Goal: Check status: Check status

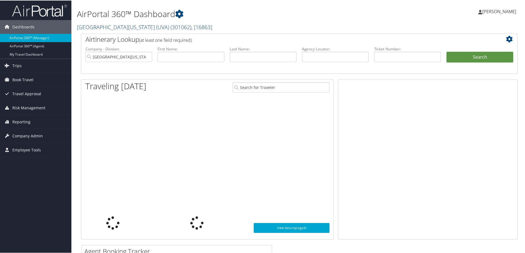
click at [127, 26] on link "[GEOGRAPHIC_DATA][US_STATE] (UVA) ( 301062 ) , [ 16863 ]" at bounding box center [144, 26] width 135 height 7
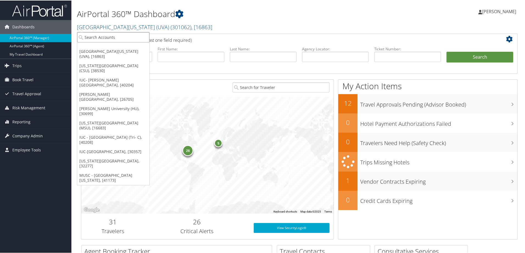
click at [87, 37] on input "search" at bounding box center [113, 37] width 72 height 10
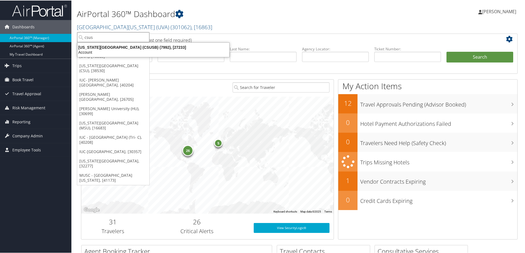
type input "csusb"
click at [91, 48] on div "California State University San Bernardino (CSUSB) (7992), [27233]" at bounding box center [153, 46] width 159 height 5
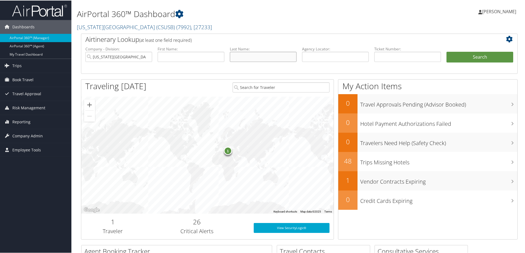
click at [238, 55] on input "text" at bounding box center [263, 56] width 67 height 10
type input "manio"
click at [186, 56] on input "text" at bounding box center [191, 56] width 67 height 10
type input "kurt"
click at [485, 58] on button "Search" at bounding box center [480, 56] width 67 height 11
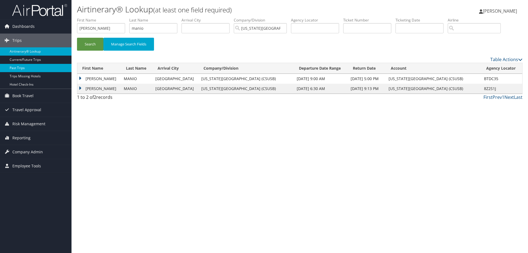
click at [19, 67] on link "Past Trips" at bounding box center [35, 68] width 71 height 8
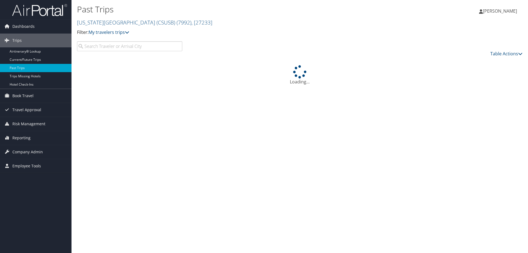
click at [92, 48] on input "search" at bounding box center [129, 46] width 105 height 10
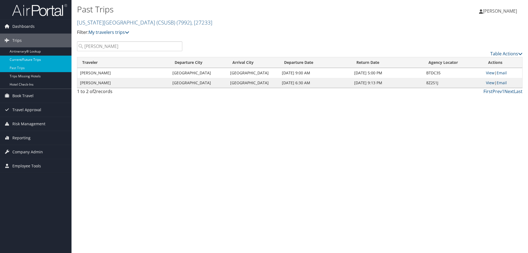
type input "kurt manio"
click at [22, 61] on link "Current/Future Trips" at bounding box center [35, 60] width 71 height 8
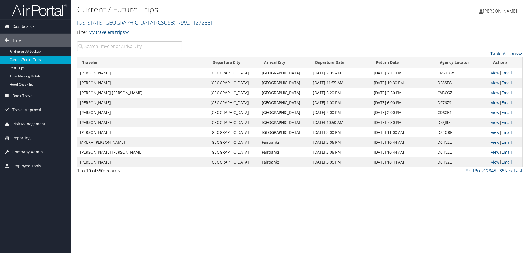
click at [88, 45] on input "search" at bounding box center [129, 46] width 105 height 10
